Goal: Submit feedback/report problem

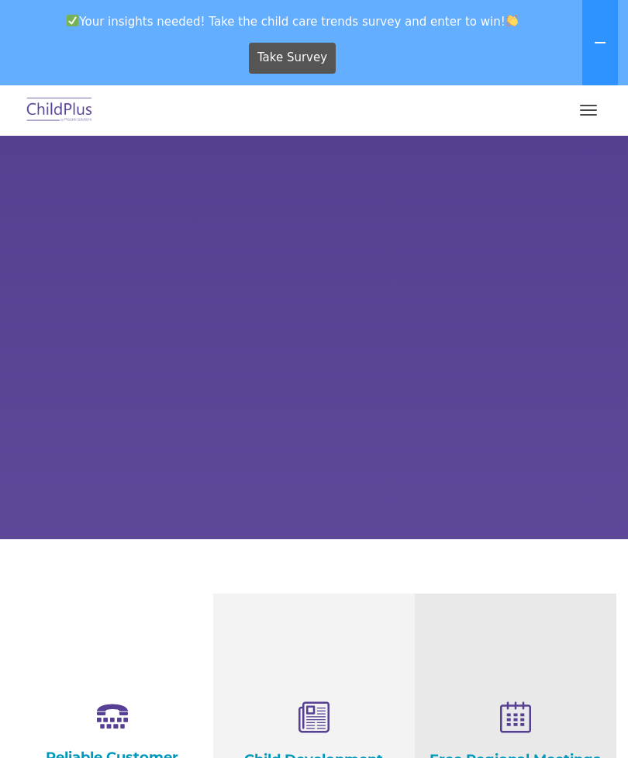
select select "MEDIUM"
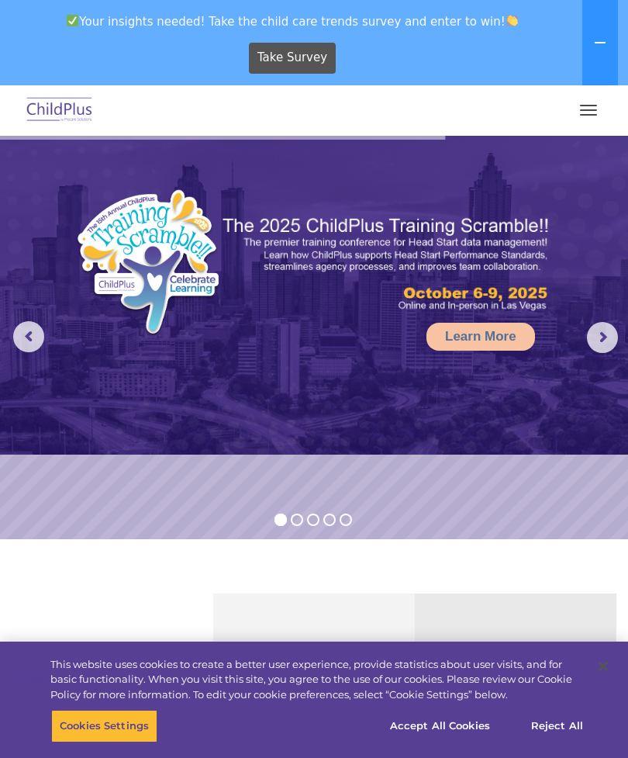
click at [581, 110] on span "button" at bounding box center [588, 110] width 17 height 2
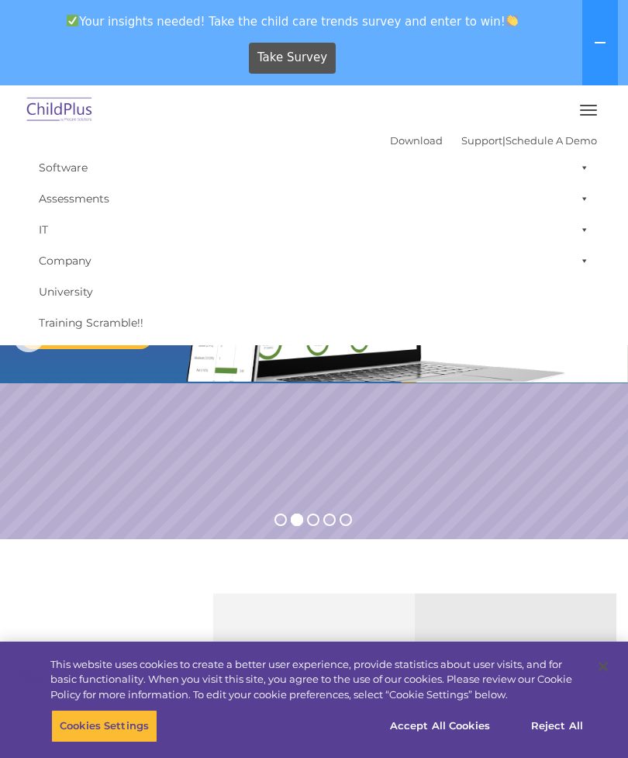
click at [594, 107] on button "button" at bounding box center [589, 110] width 33 height 25
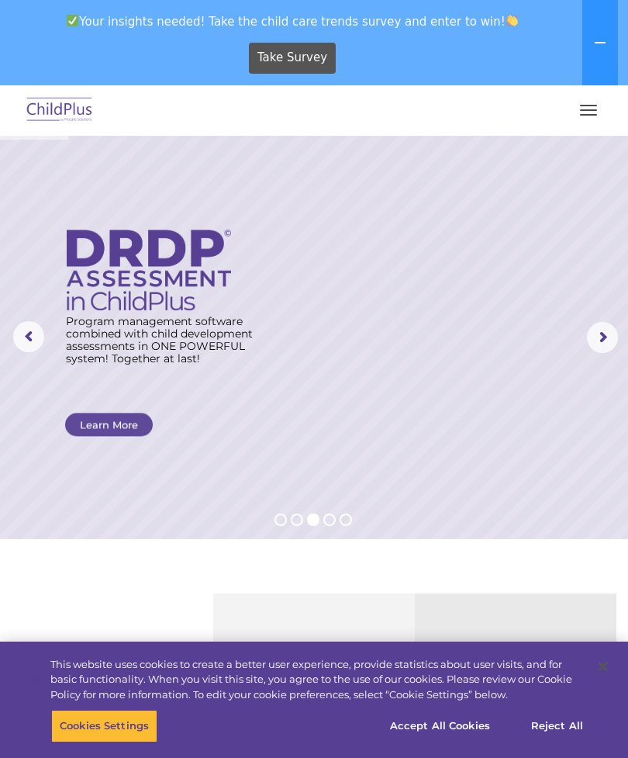
click at [591, 109] on span "button" at bounding box center [588, 110] width 17 height 2
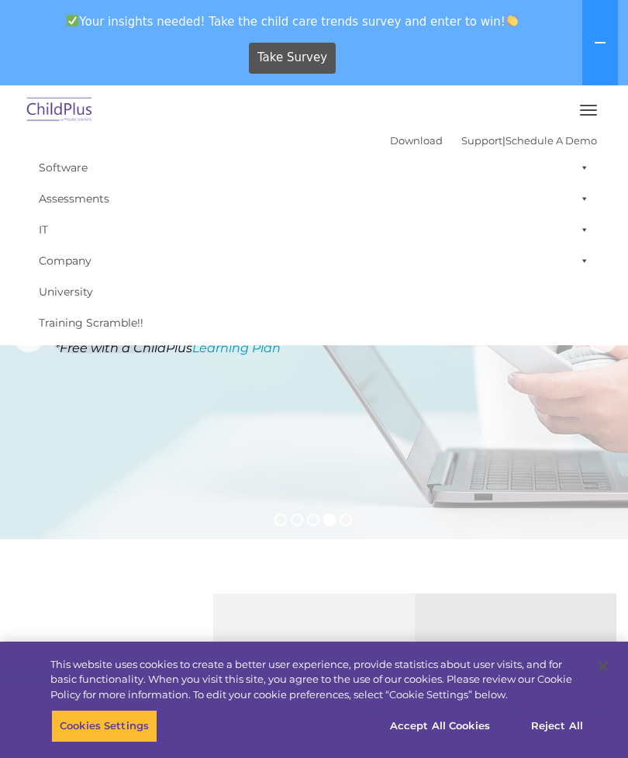
click at [604, 38] on icon at bounding box center [600, 42] width 12 height 12
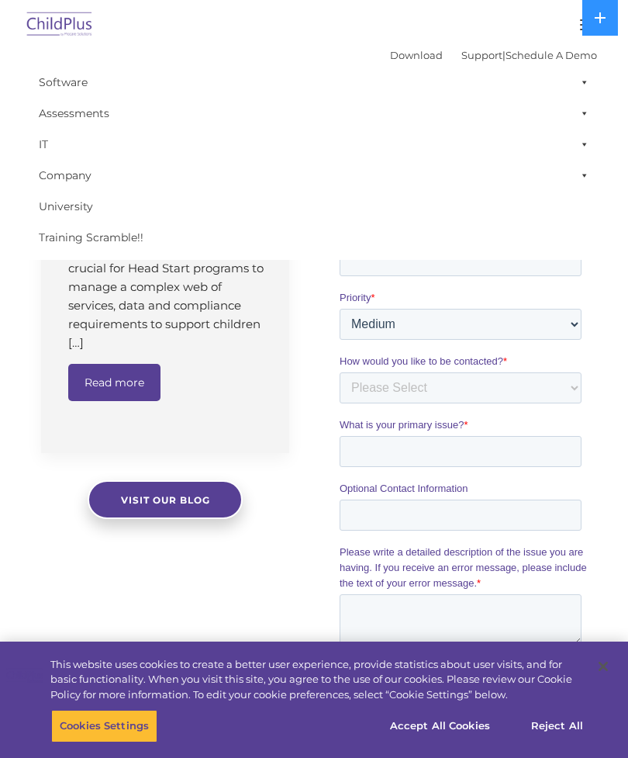
scroll to position [1191, 0]
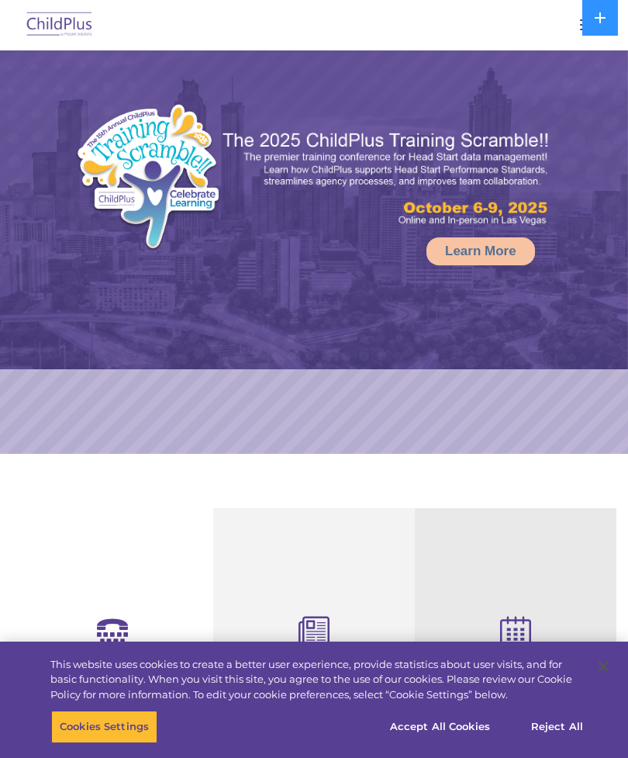
select select "MEDIUM"
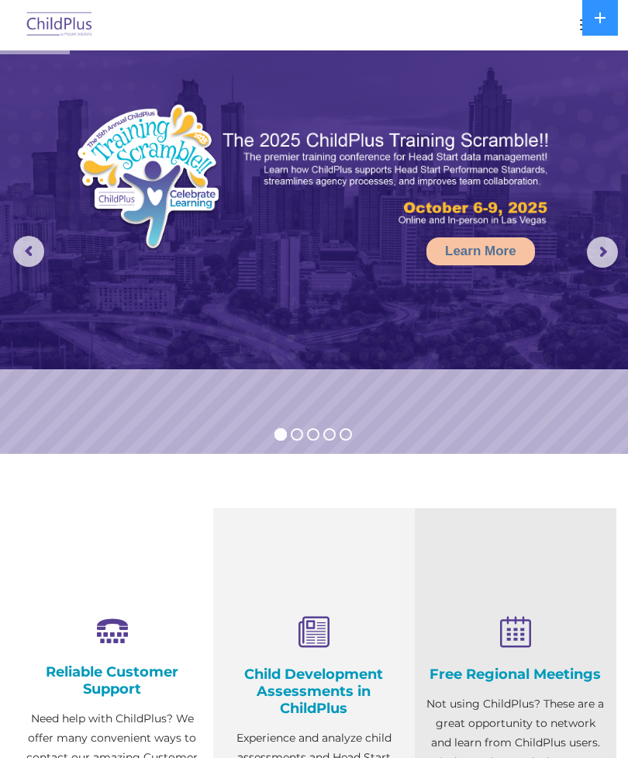
select select "MEDIUM"
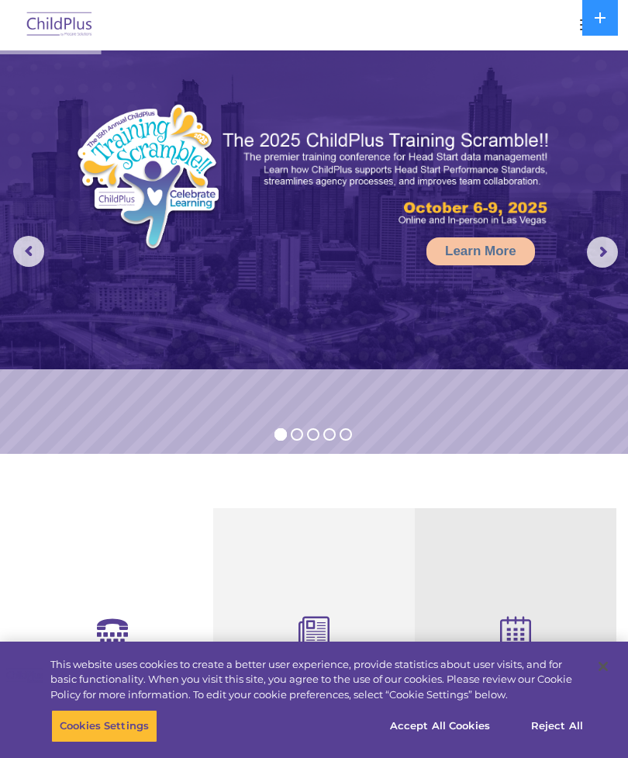
scroll to position [1191, 0]
